Goal: Task Accomplishment & Management: Complete application form

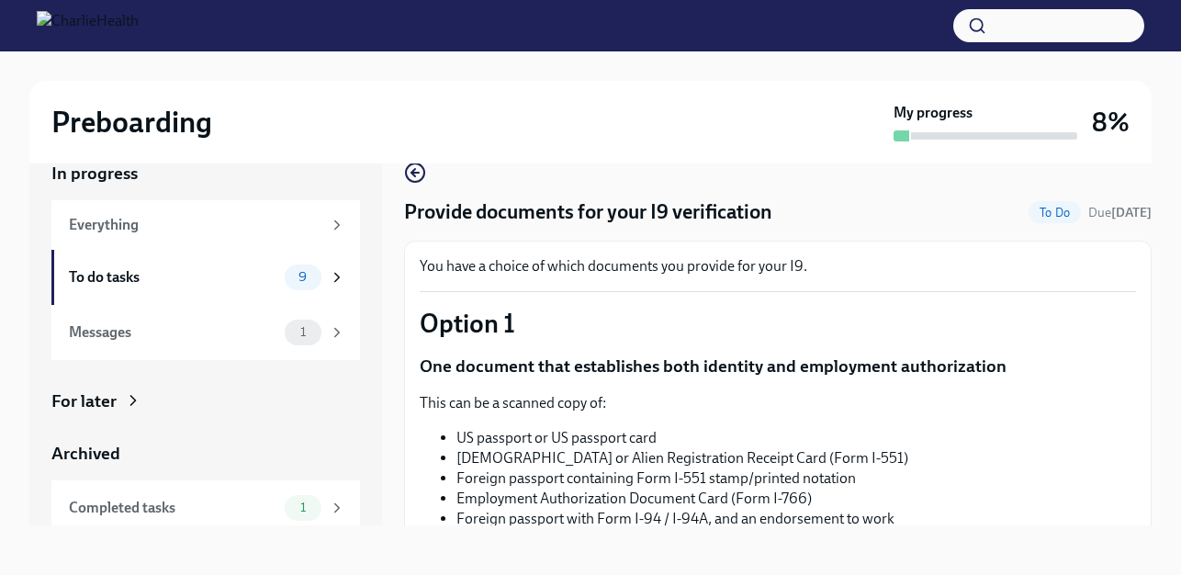
scroll to position [275, 0]
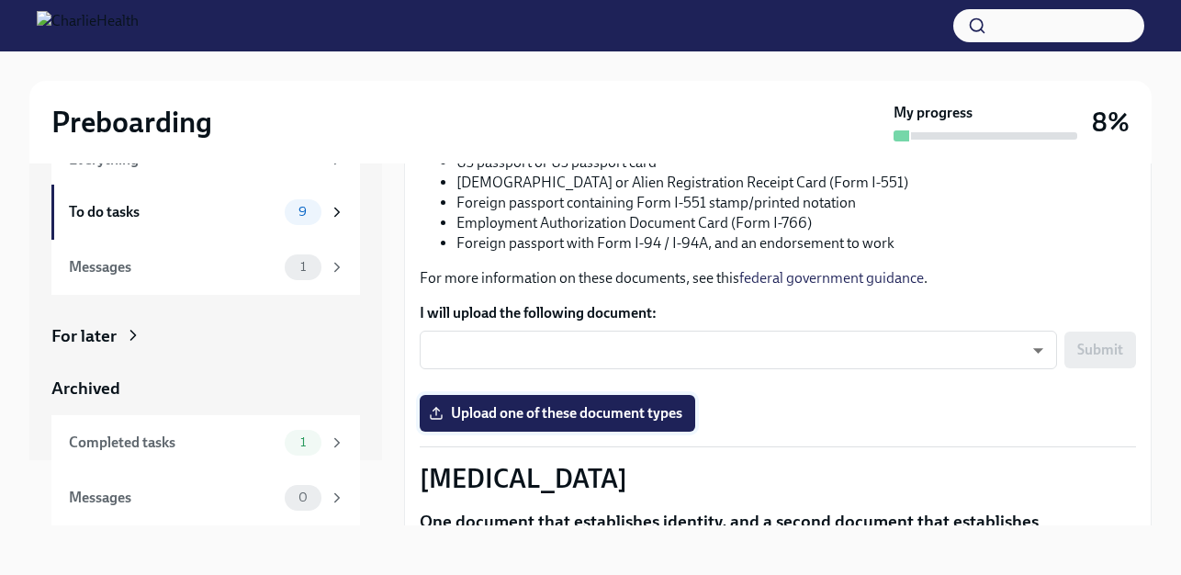
click at [563, 418] on span "Upload one of these document types" at bounding box center [557, 413] width 250 height 18
click at [0, 0] on input "Upload one of these document types" at bounding box center [0, 0] width 0 height 0
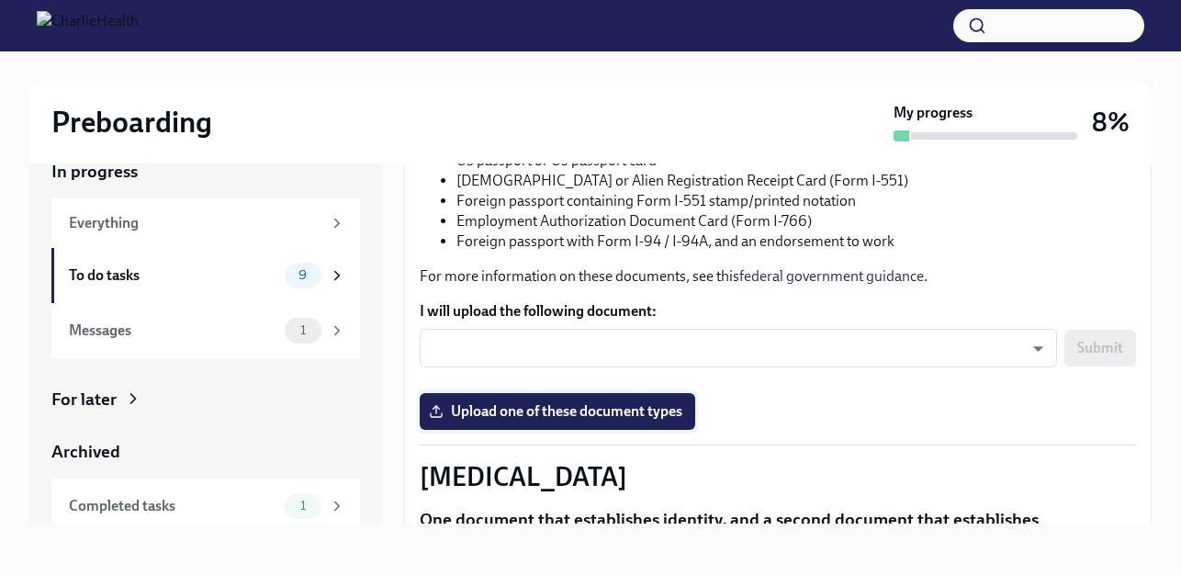
click at [549, 413] on span "Upload one of these document types" at bounding box center [557, 411] width 250 height 18
click at [0, 0] on input "Upload one of these document types" at bounding box center [0, 0] width 0 height 0
click at [1116, 20] on button "button" at bounding box center [1048, 25] width 191 height 33
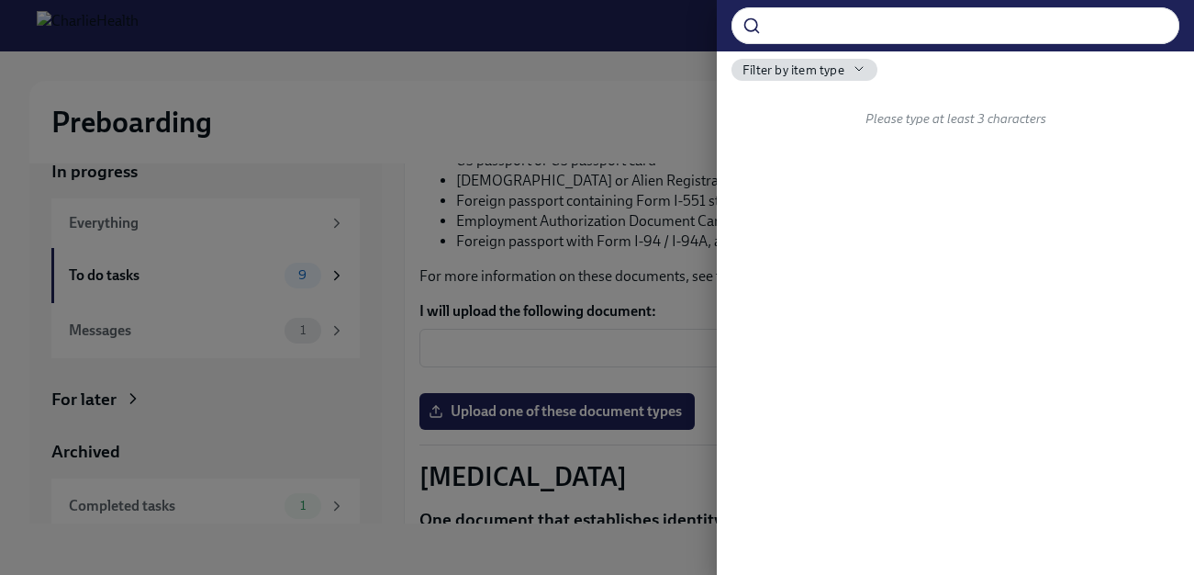
click at [584, 207] on div at bounding box center [597, 287] width 1194 height 575
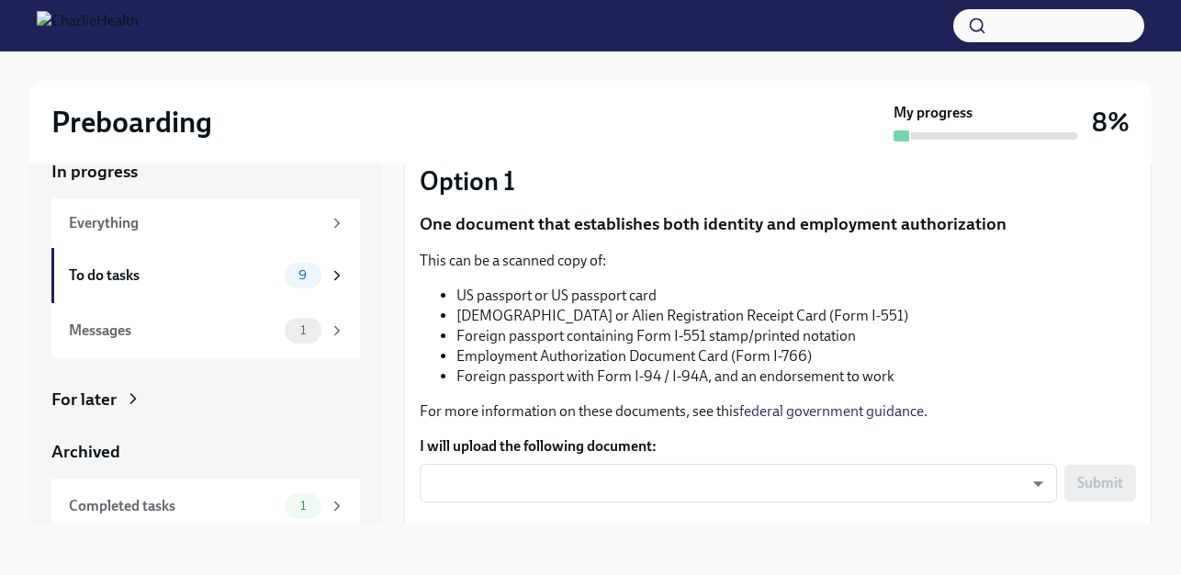
scroll to position [184, 0]
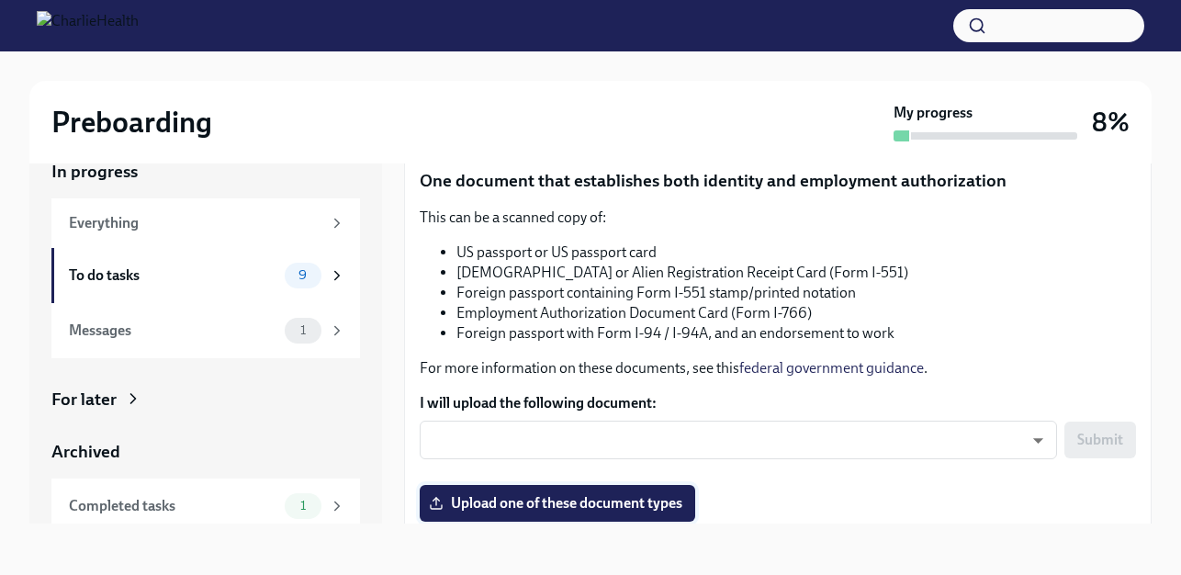
click at [644, 503] on span "Upload one of these document types" at bounding box center [557, 503] width 250 height 18
click at [0, 0] on input "Upload one of these document types" at bounding box center [0, 0] width 0 height 0
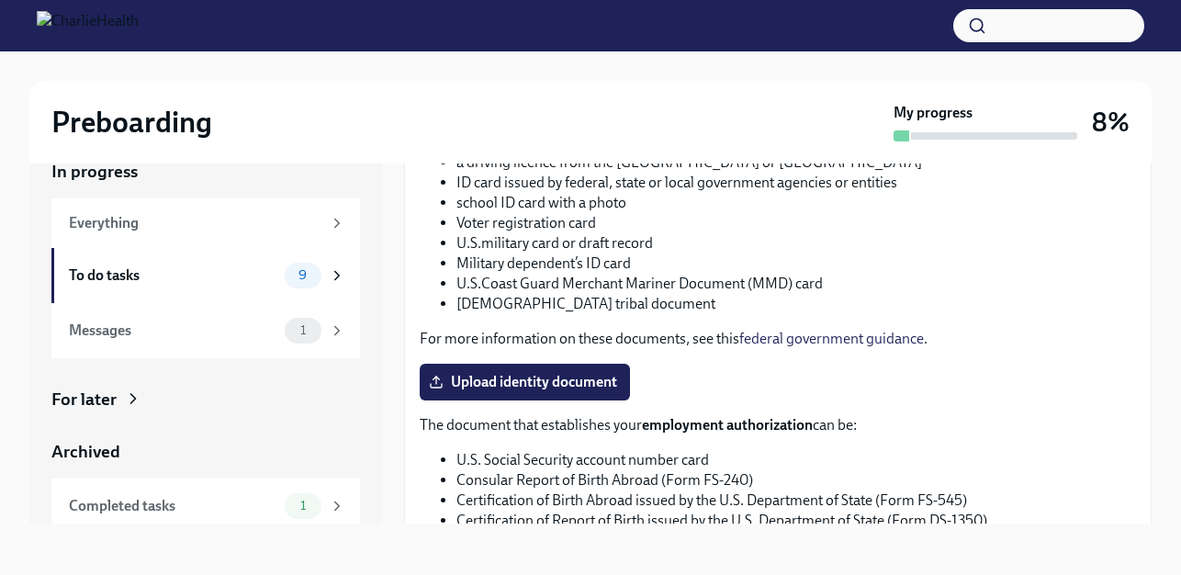
scroll to position [734, 0]
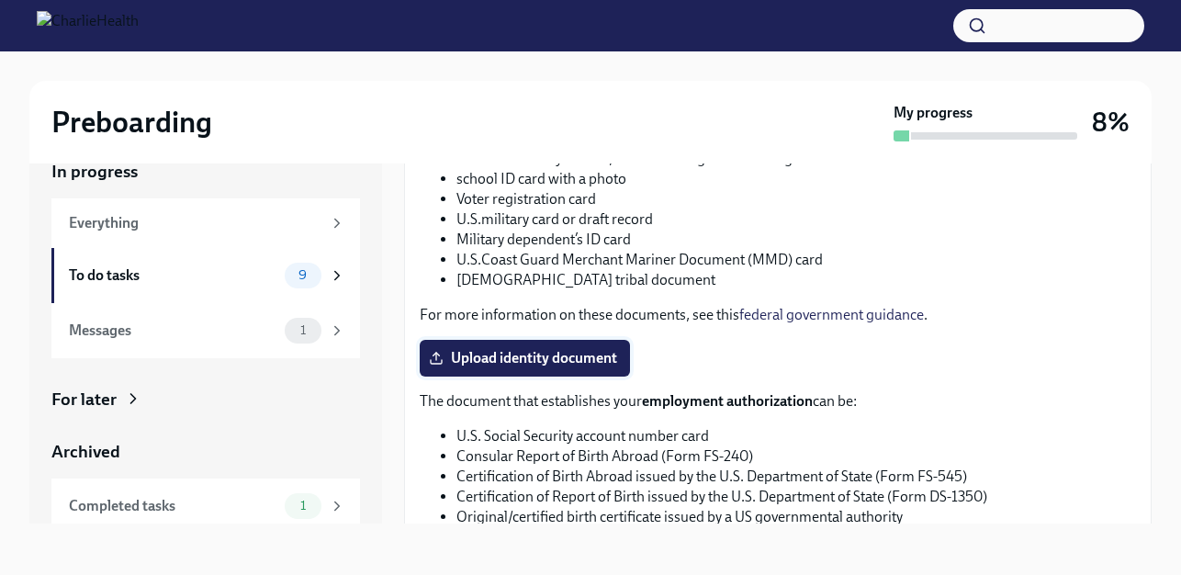
click at [576, 356] on span "Upload identity document" at bounding box center [524, 358] width 185 height 18
click at [0, 0] on input "Upload identity document" at bounding box center [0, 0] width 0 height 0
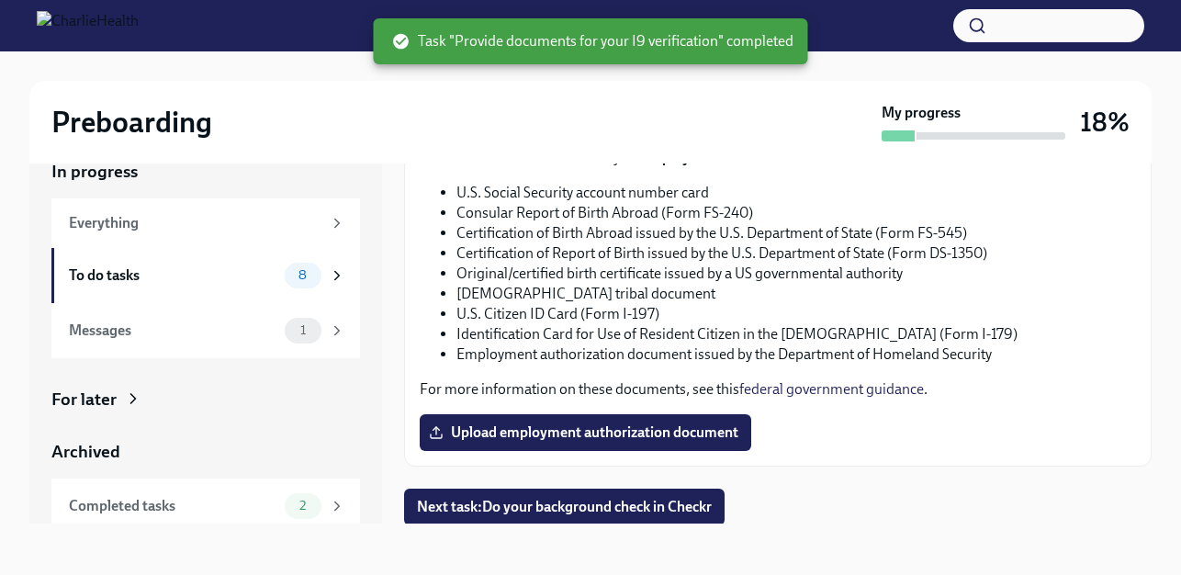
scroll to position [996, 0]
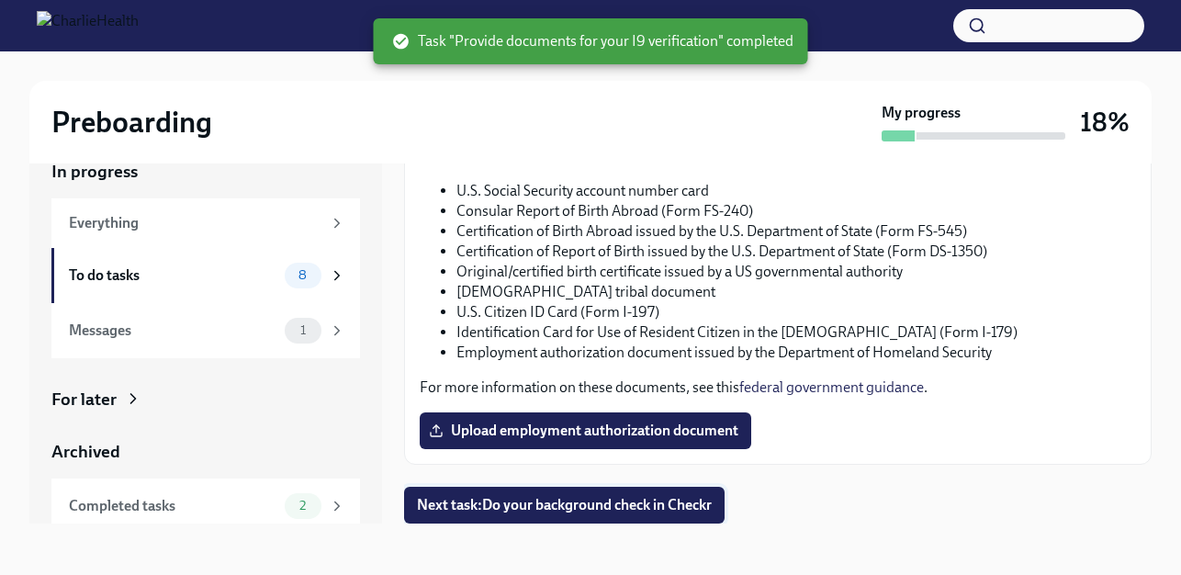
click at [550, 508] on span "Next task : Do your background check in Checkr" at bounding box center [564, 505] width 295 height 18
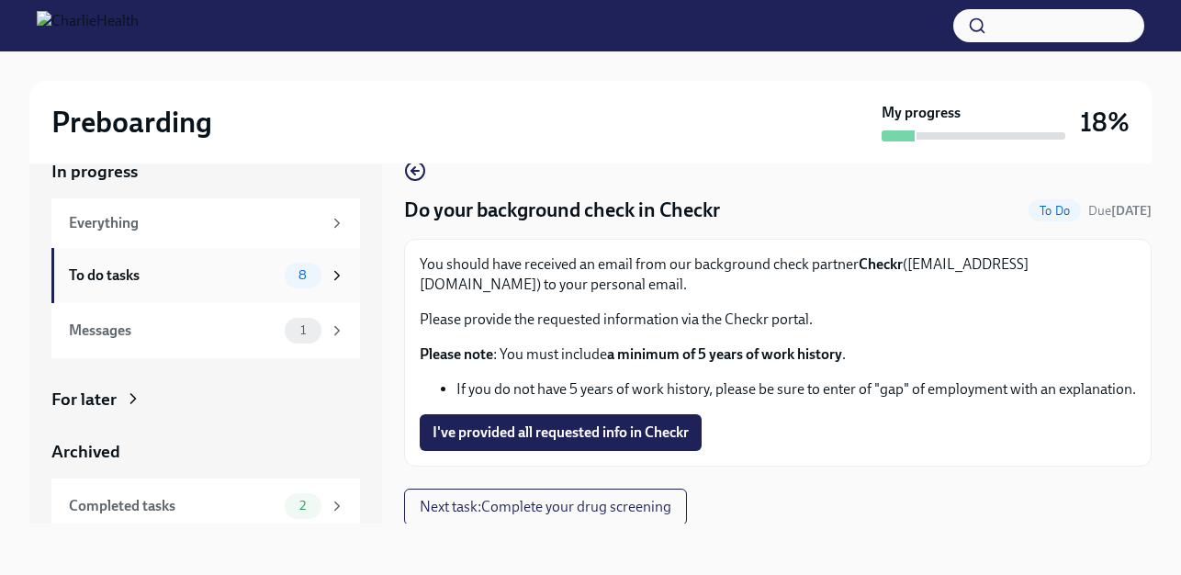
click at [190, 274] on div "To do tasks" at bounding box center [173, 275] width 208 height 20
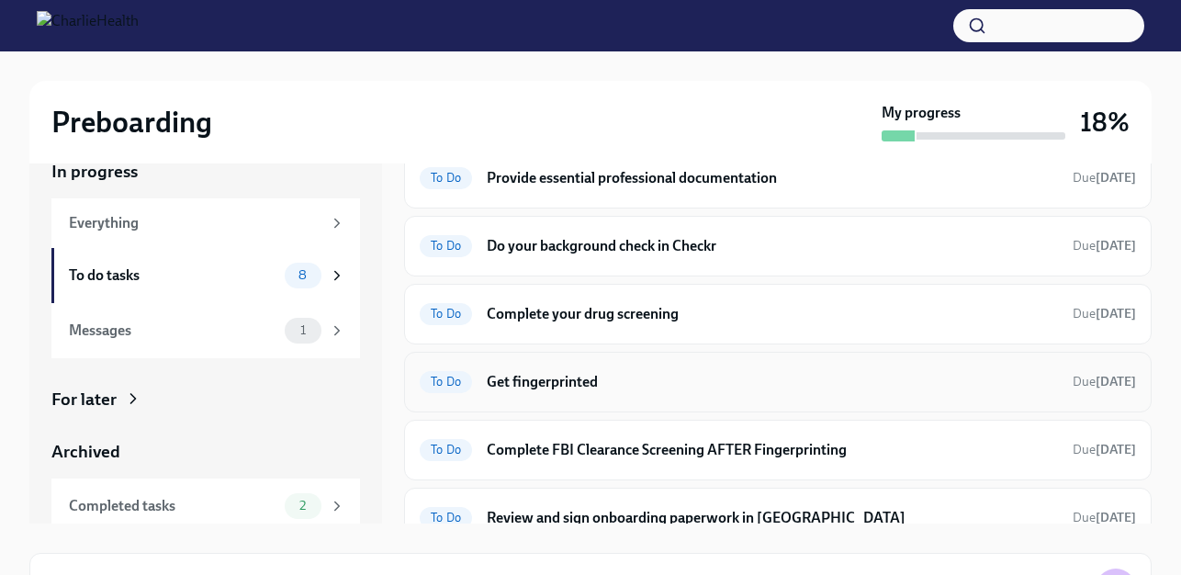
scroll to position [92, 0]
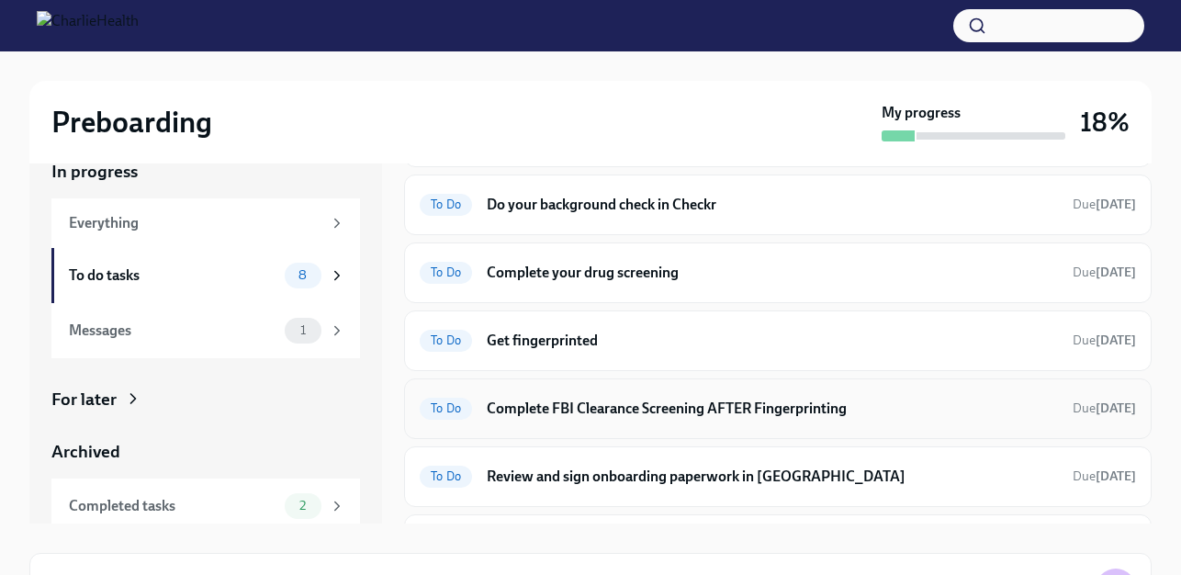
click at [709, 409] on h6 "Complete FBI Clearance Screening AFTER Fingerprinting" at bounding box center [772, 408] width 571 height 20
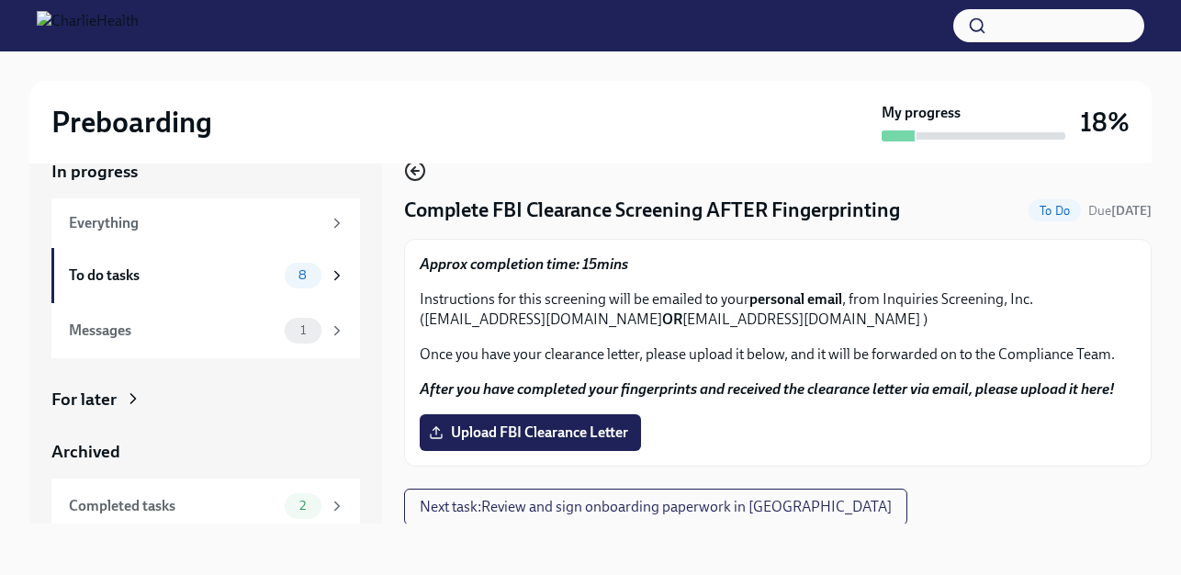
click at [410, 164] on icon "button" at bounding box center [415, 171] width 22 height 22
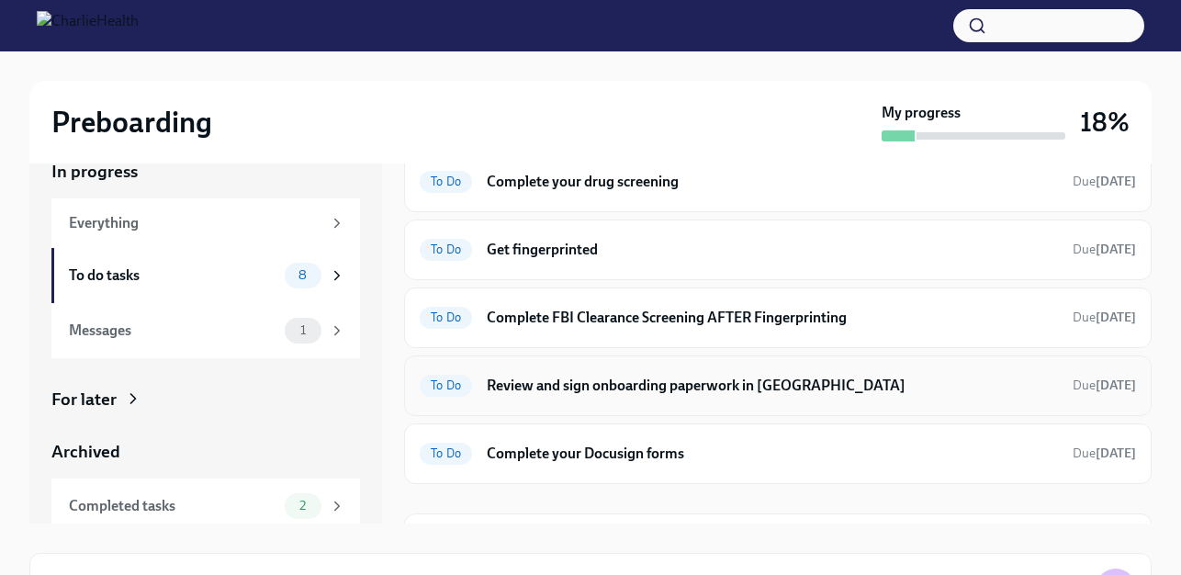
scroll to position [184, 0]
click at [786, 444] on h6 "Complete your Docusign forms" at bounding box center [772, 453] width 571 height 20
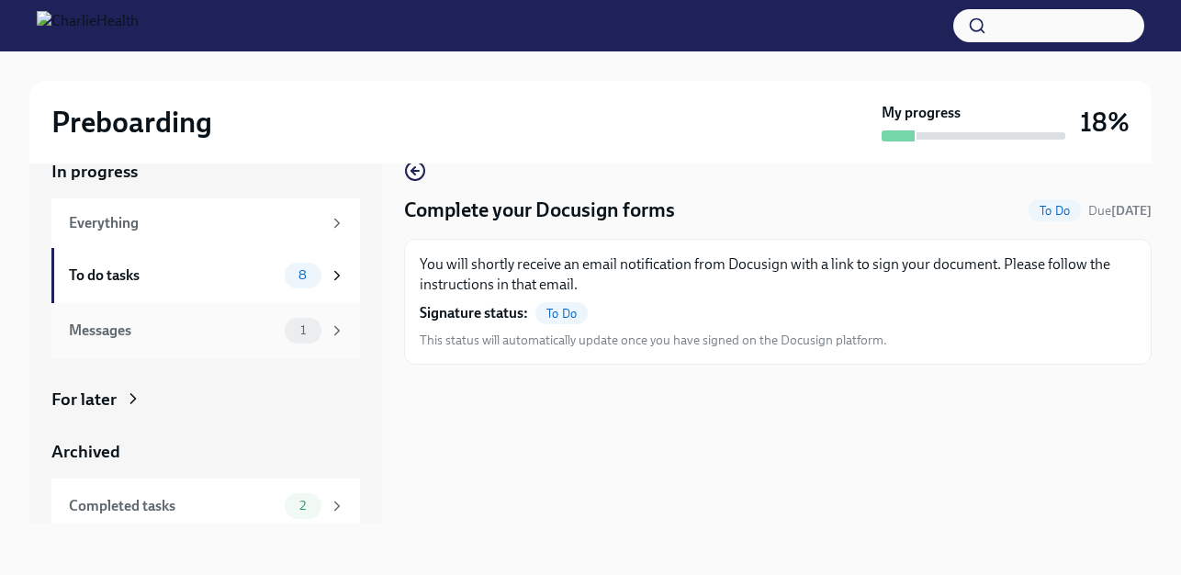
click at [269, 318] on div "Messages 1" at bounding box center [207, 331] width 276 height 26
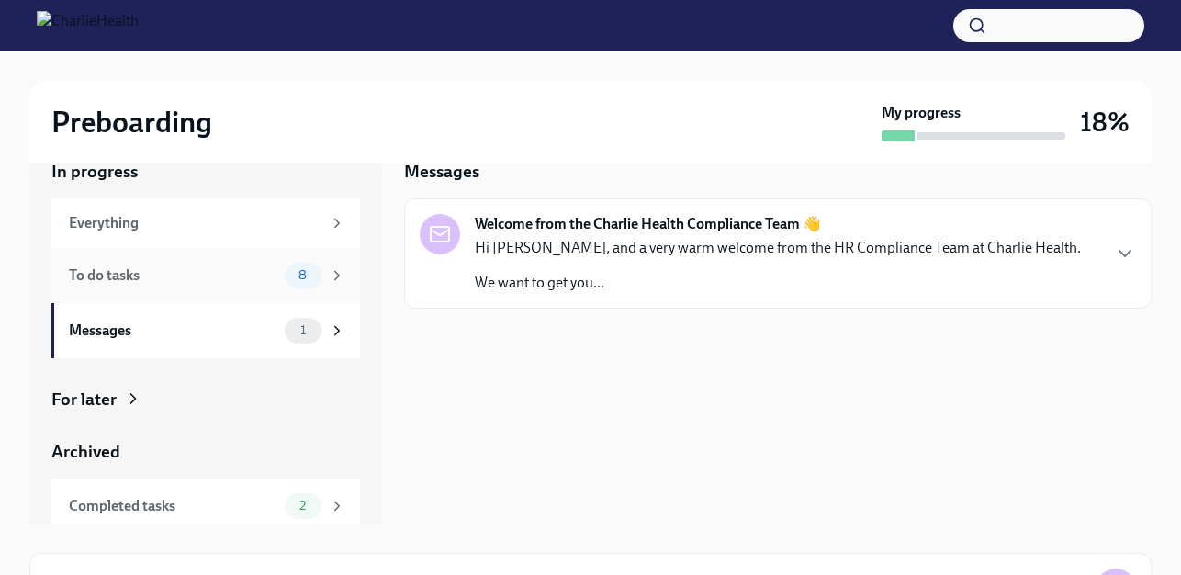
click at [248, 261] on div "To do tasks 8" at bounding box center [205, 275] width 308 height 55
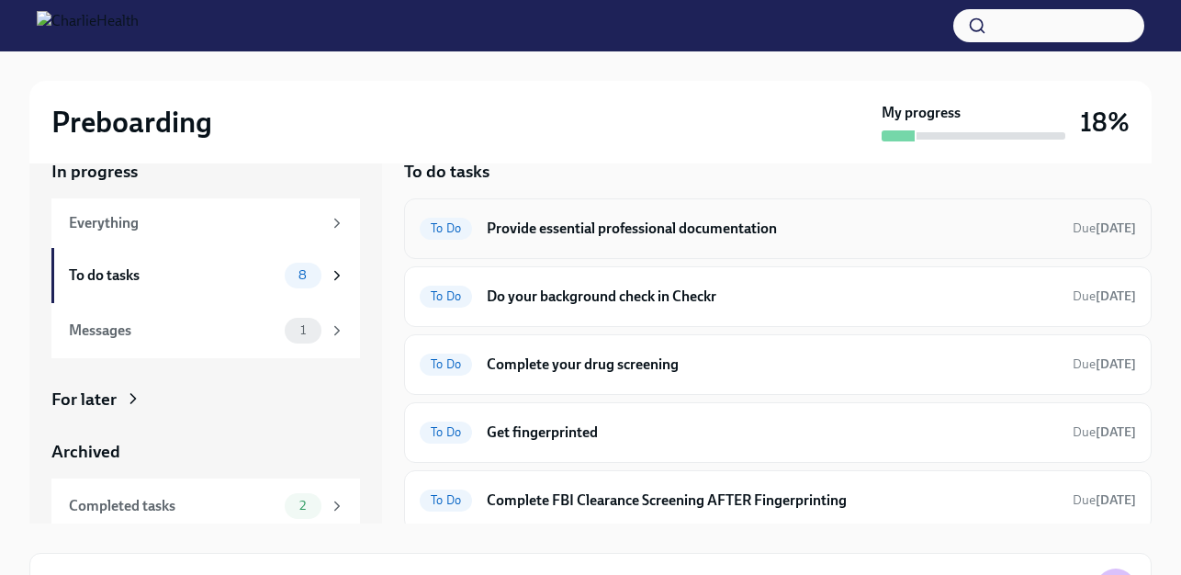
click at [671, 226] on h6 "Provide essential professional documentation" at bounding box center [772, 228] width 571 height 20
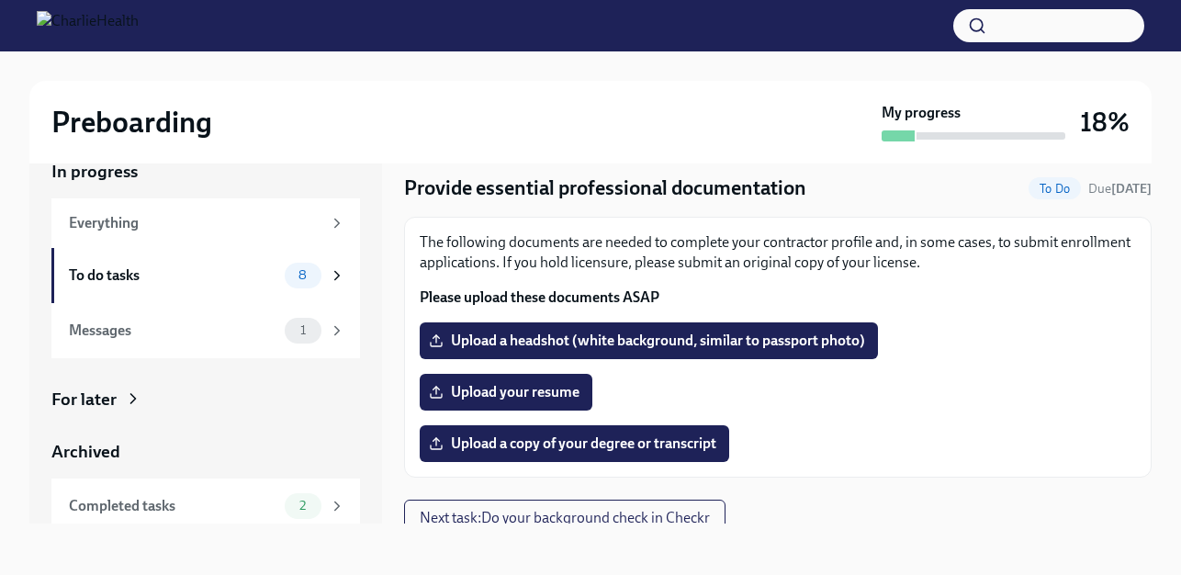
scroll to position [35, 0]
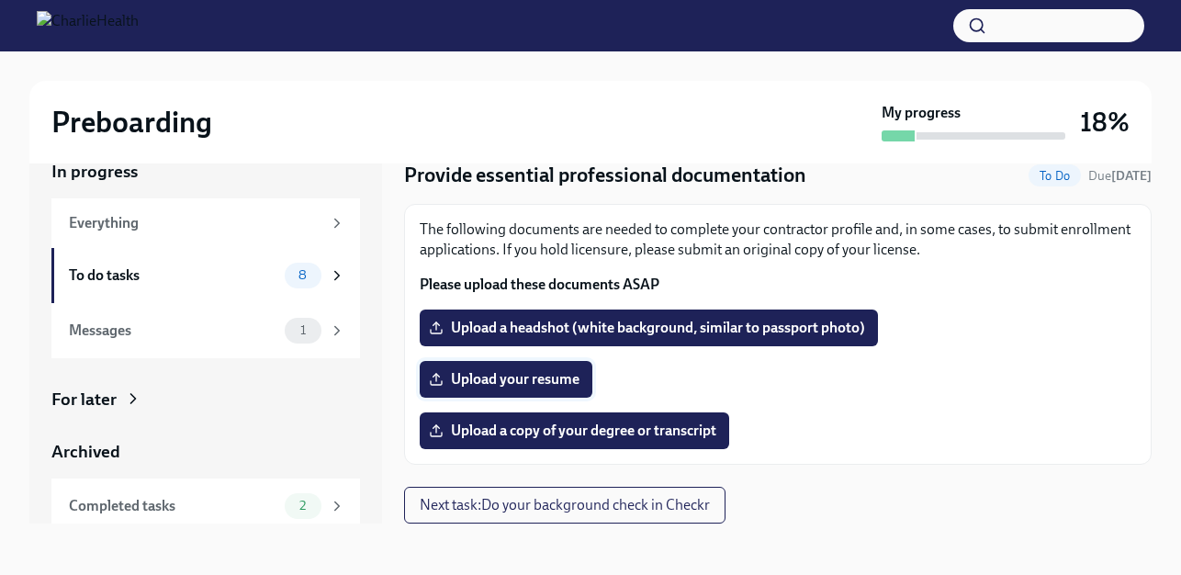
click at [505, 385] on span "Upload your resume" at bounding box center [505, 379] width 147 height 18
click at [0, 0] on input "Upload your resume" at bounding box center [0, 0] width 0 height 0
click at [204, 216] on div "Everything" at bounding box center [195, 223] width 252 height 20
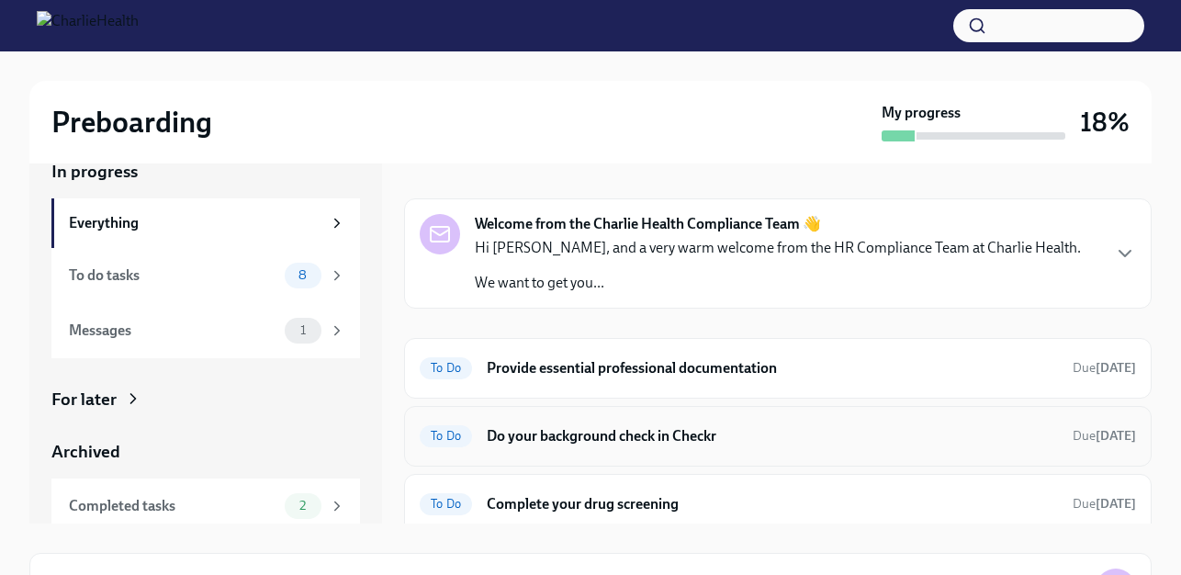
click at [654, 434] on h6 "Do your background check in Checkr" at bounding box center [772, 436] width 571 height 20
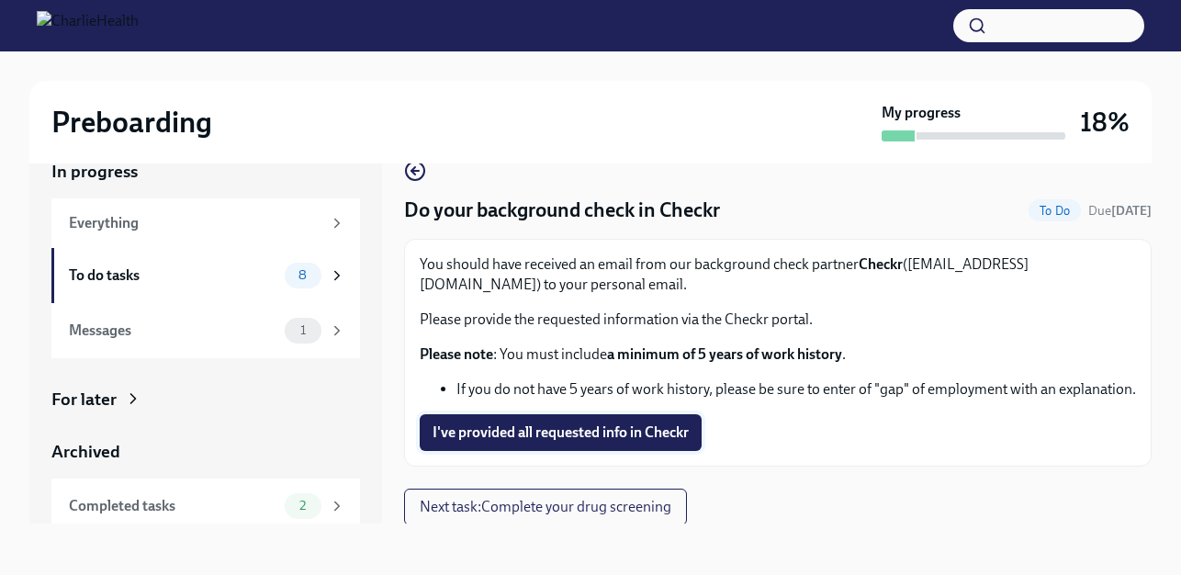
click at [565, 442] on span "I've provided all requested info in Checkr" at bounding box center [560, 432] width 256 height 18
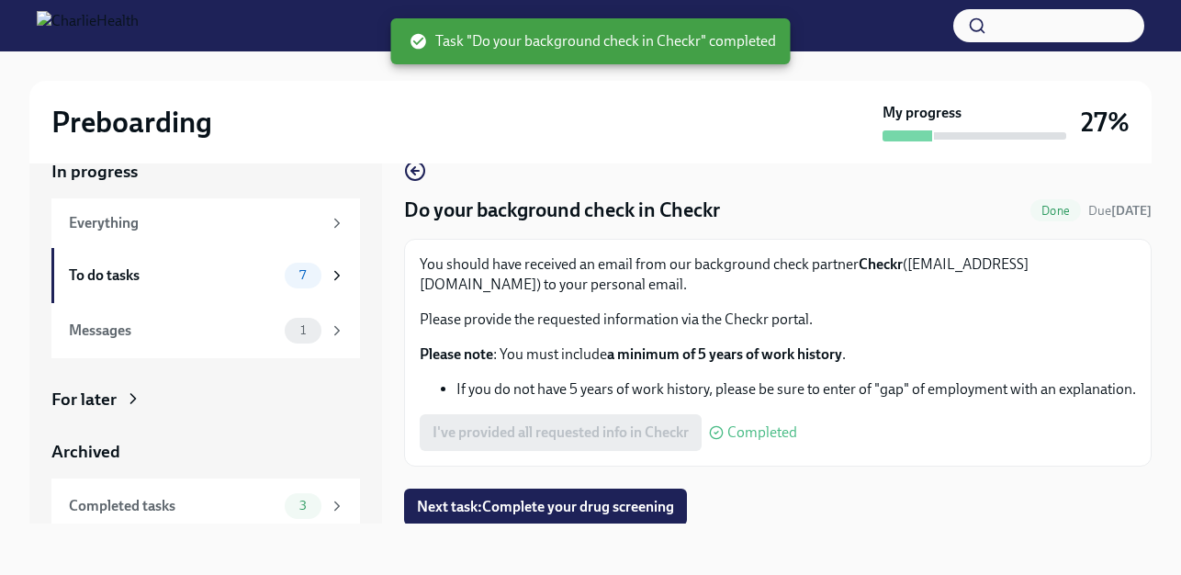
scroll to position [22, 0]
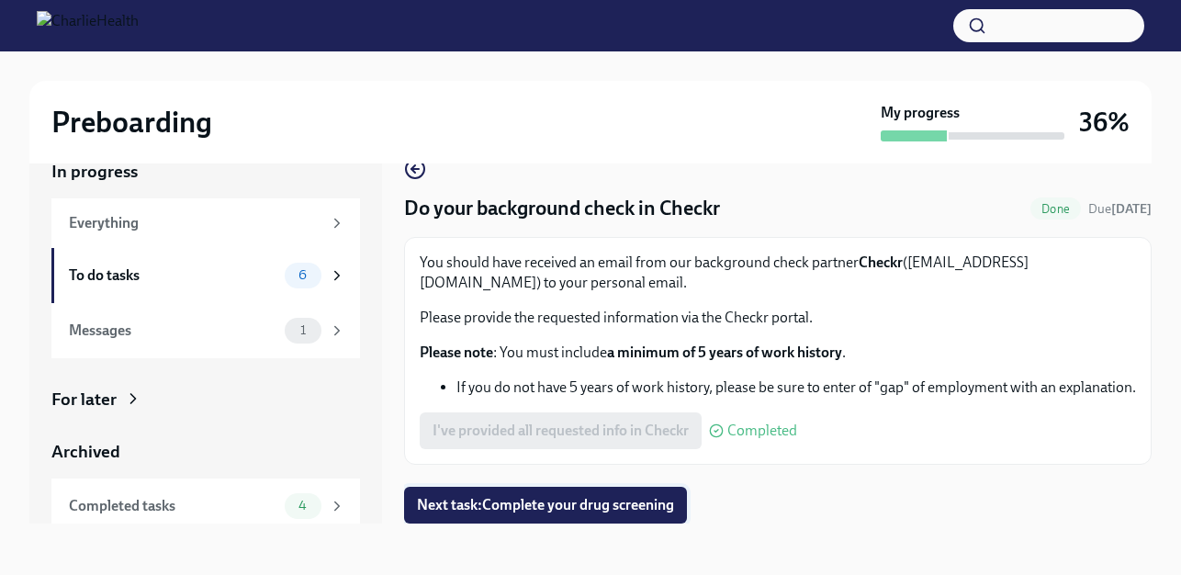
click at [522, 506] on span "Next task : Complete your drug screening" at bounding box center [545, 505] width 257 height 18
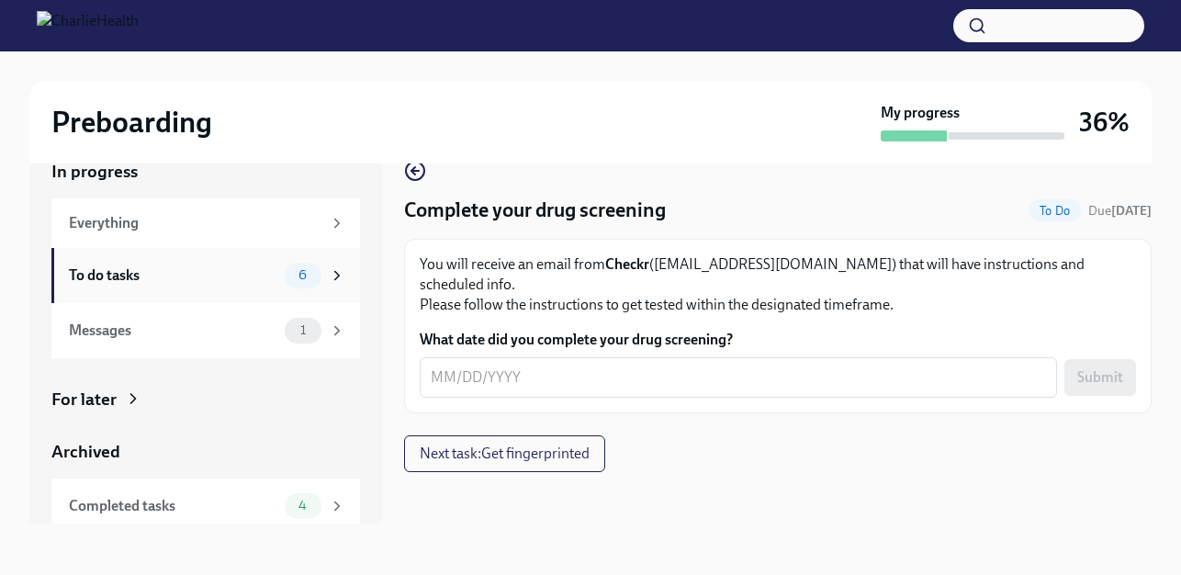
click at [159, 266] on div "To do tasks" at bounding box center [173, 275] width 208 height 20
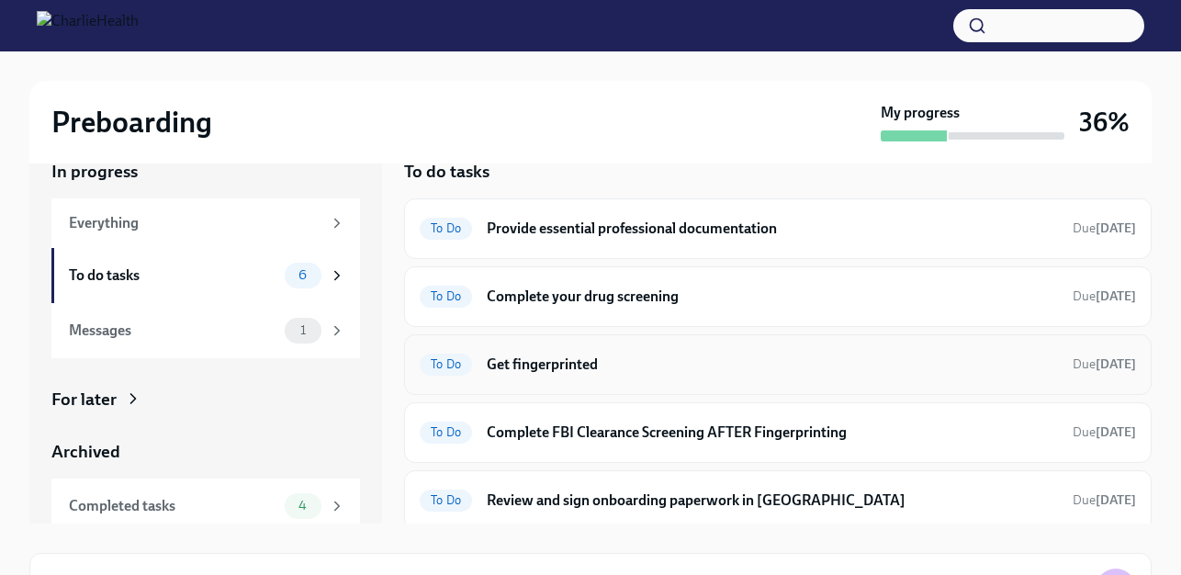
click at [620, 364] on h6 "Get fingerprinted" at bounding box center [772, 364] width 571 height 20
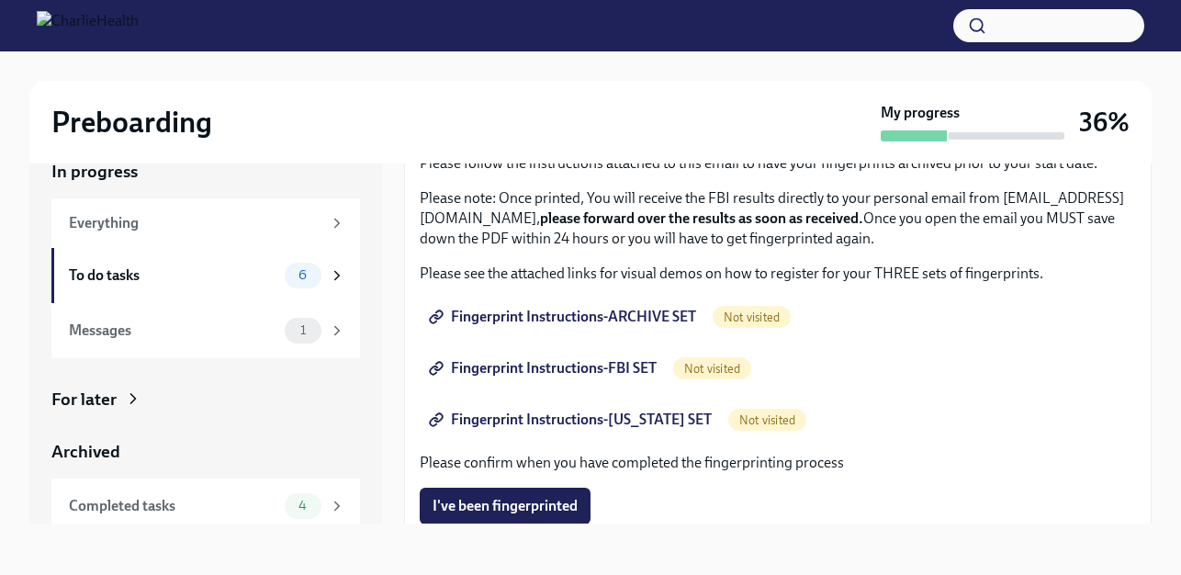
scroll to position [184, 0]
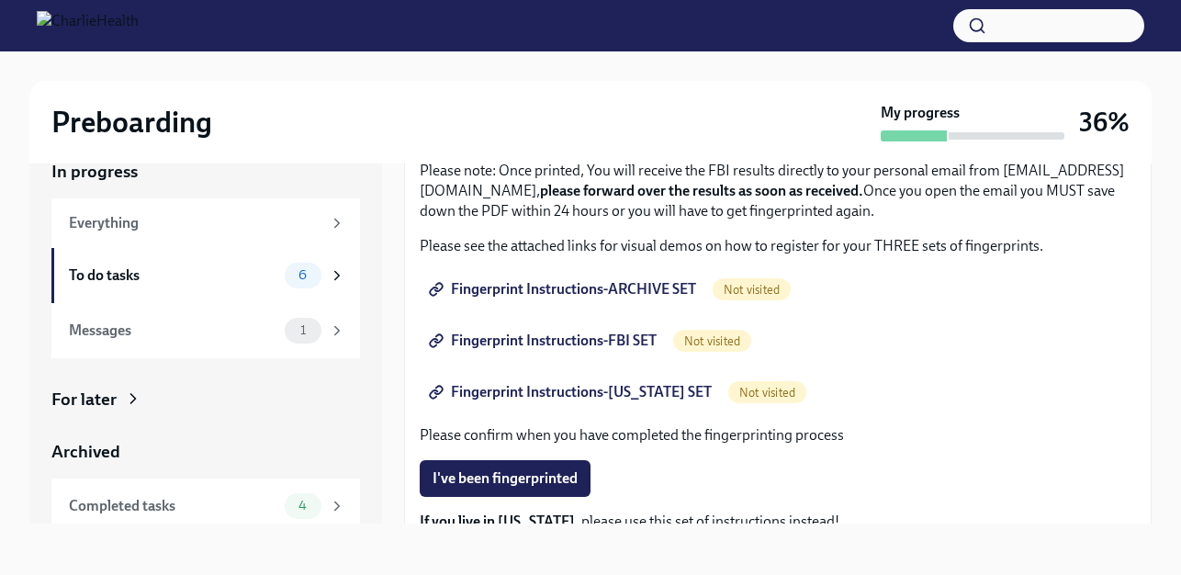
click at [602, 284] on span "Fingerprint Instructions-ARCHIVE SET" at bounding box center [563, 289] width 263 height 18
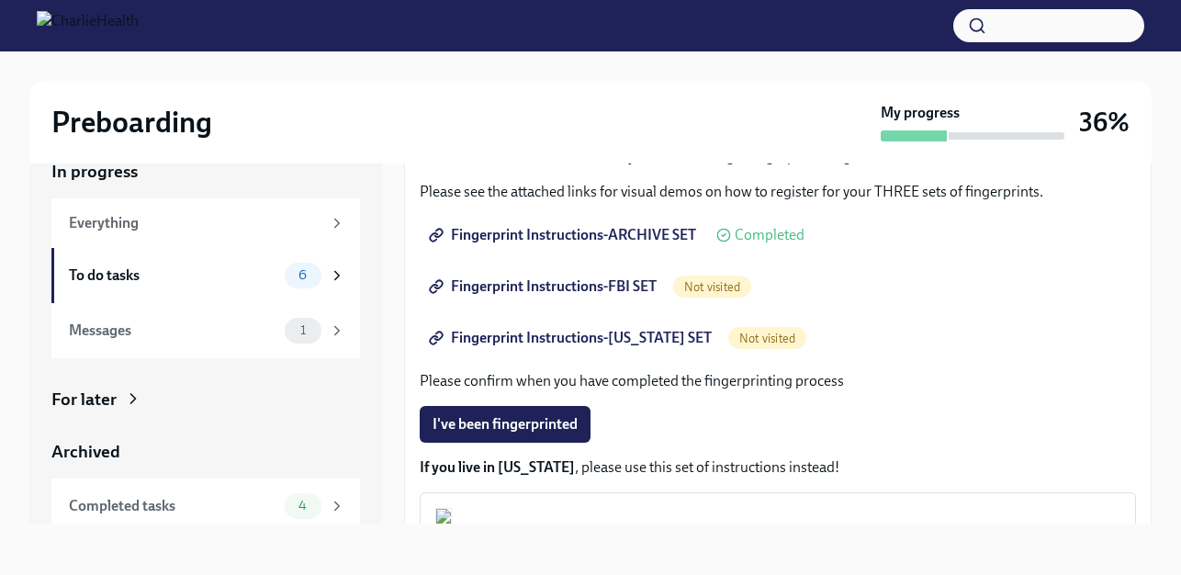
scroll to position [147, 0]
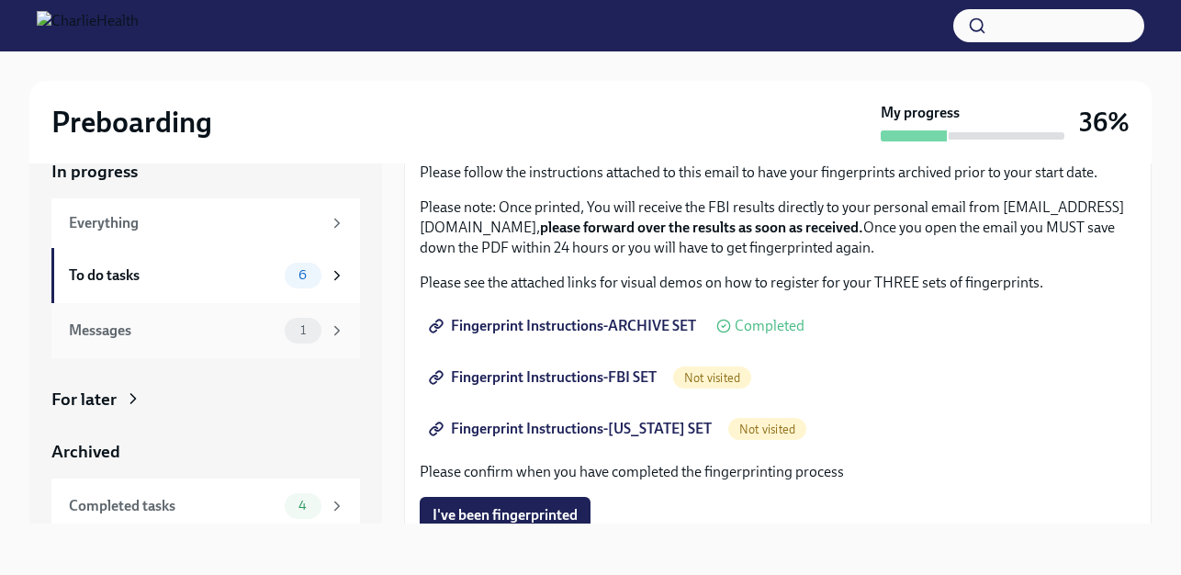
click at [162, 344] on div "Messages 1" at bounding box center [205, 330] width 308 height 55
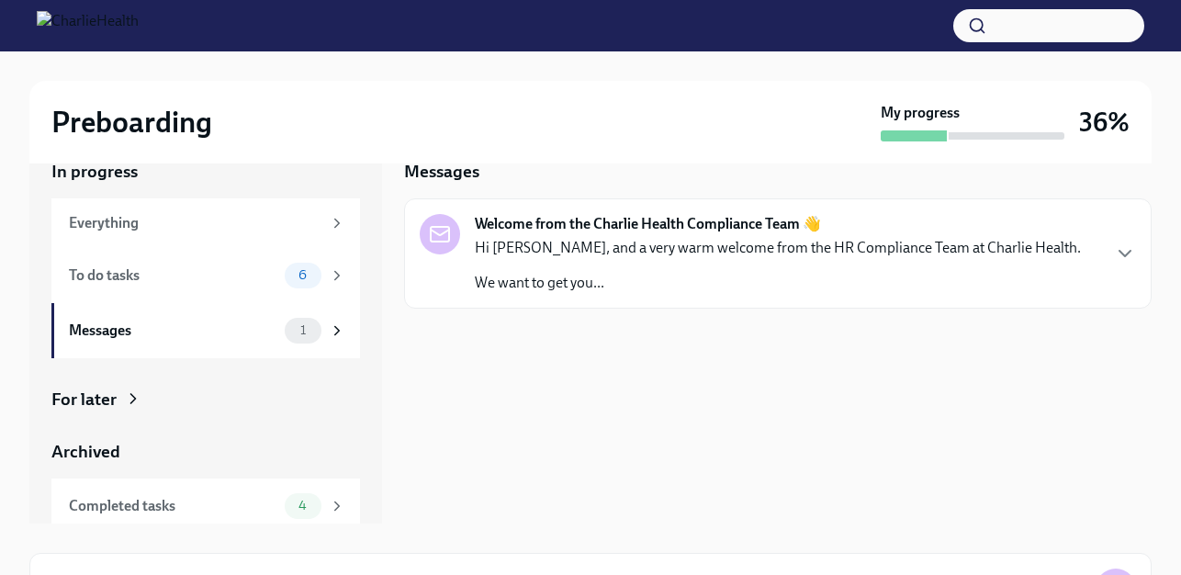
click at [614, 257] on p "Hi [PERSON_NAME], and a very warm welcome from the HR Compliance Team at Charli…" at bounding box center [778, 248] width 606 height 20
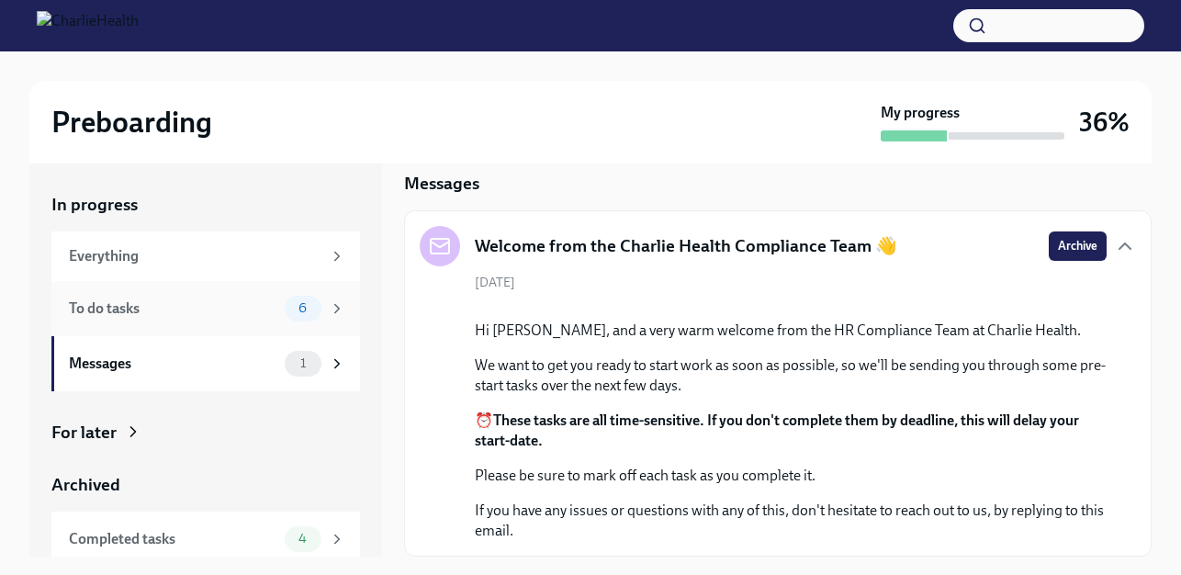
click at [192, 306] on div "To do tasks" at bounding box center [173, 308] width 208 height 20
